Goal: Check status: Check status

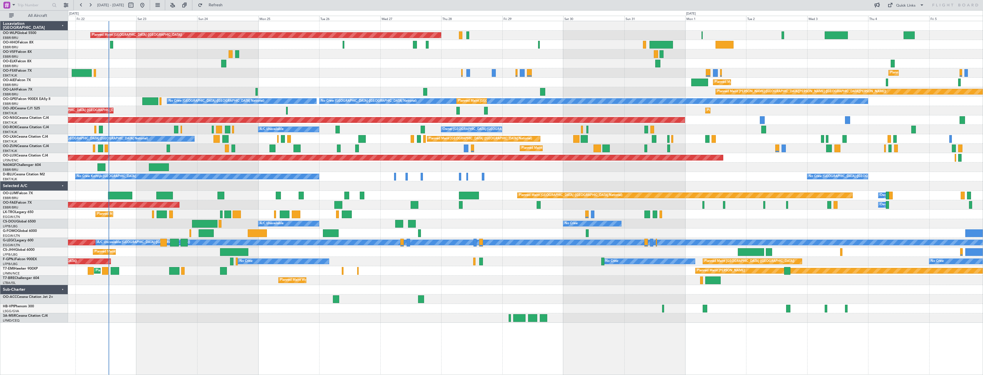
click at [469, 85] on div "Planned Maint [GEOGRAPHIC_DATA] ([GEOGRAPHIC_DATA]) Planned Maint [GEOGRAPHIC_D…" at bounding box center [525, 172] width 915 height 302
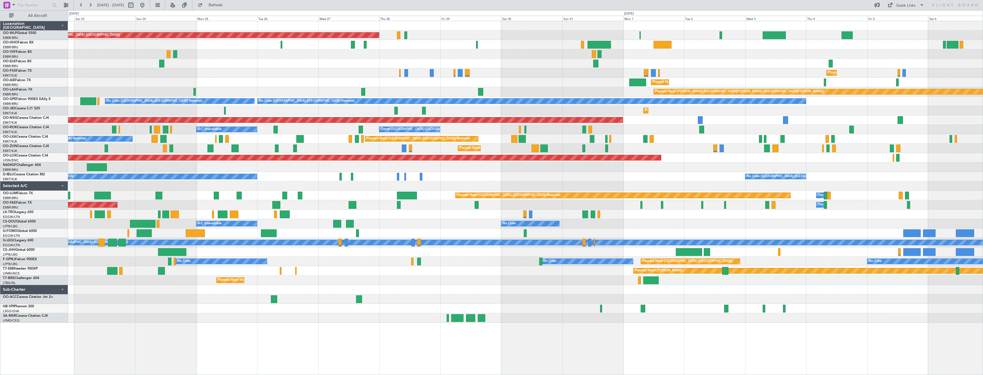
click at [402, 279] on div "Planned Maint Warsaw ([GEOGRAPHIC_DATA])" at bounding box center [525, 280] width 915 height 9
click at [228, 7] on span "Refresh" at bounding box center [216, 5] width 24 height 4
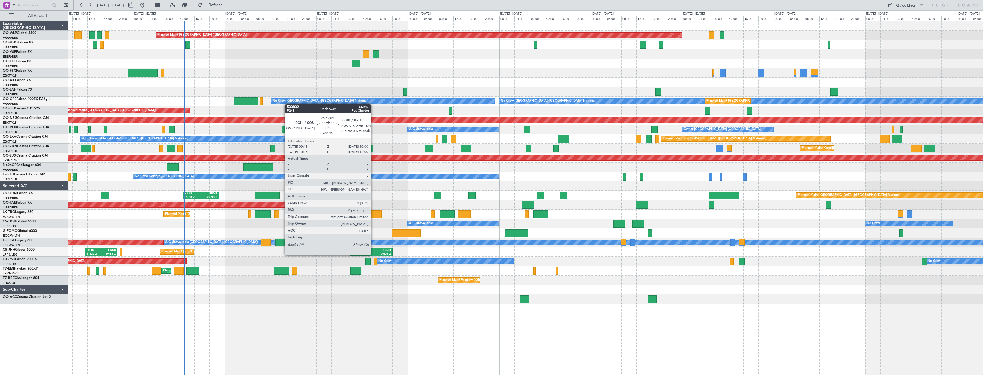
click at [264, 106] on div "Planned Maint Berlin (Brandenburg) LIEO 10:00 Z KTEB 19:15 Z Planned Maint Kort…" at bounding box center [525, 162] width 915 height 283
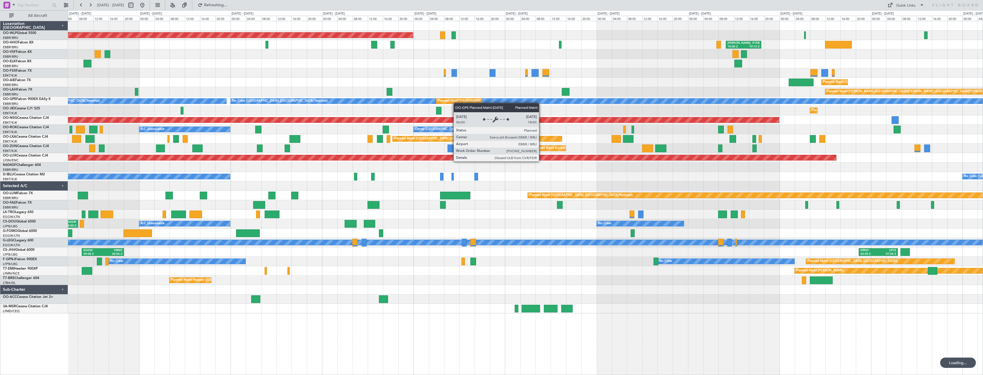
click at [456, 103] on div "Planned Maint Berlin (Brandenburg) LIML 07:00 Z KCLT 16:05 Z LIEO 10:00 Z KTEB …" at bounding box center [525, 167] width 915 height 292
